Goal: Transaction & Acquisition: Purchase product/service

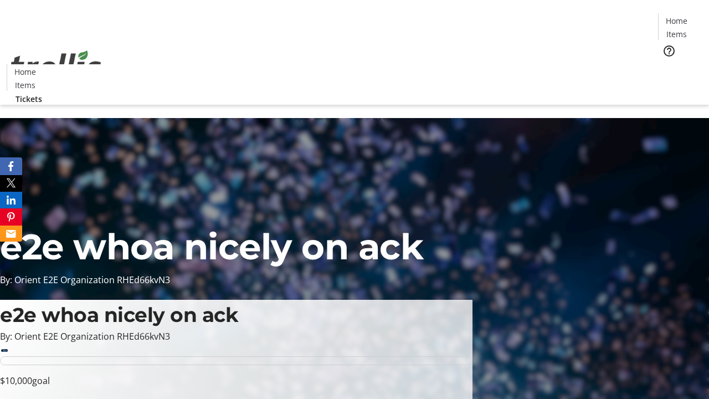
click at [667, 64] on span "Tickets" at bounding box center [680, 70] width 27 height 12
